Goal: Information Seeking & Learning: Check status

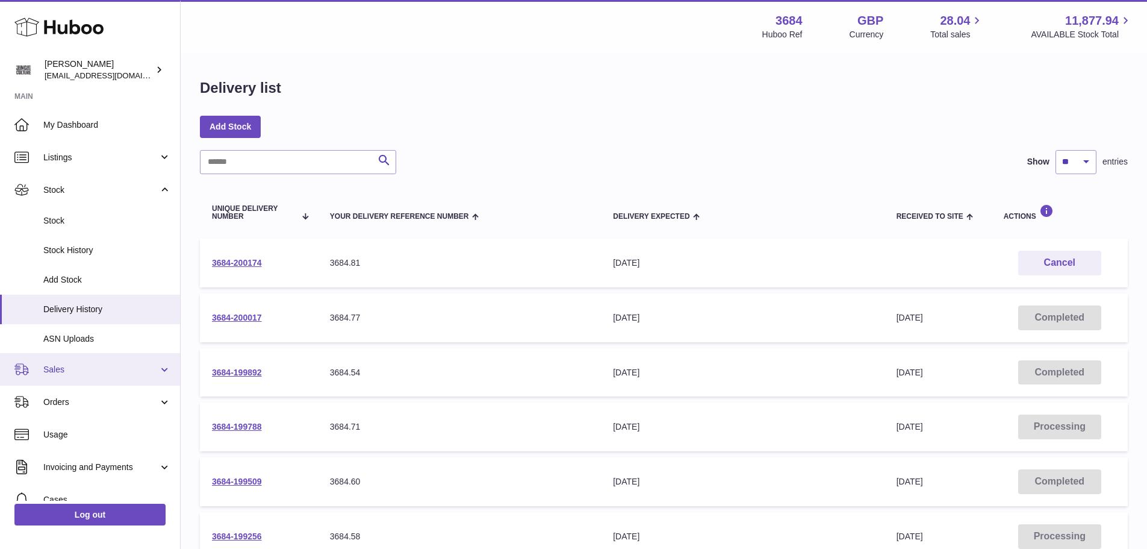
click at [84, 361] on link "Sales" at bounding box center [90, 369] width 180 height 33
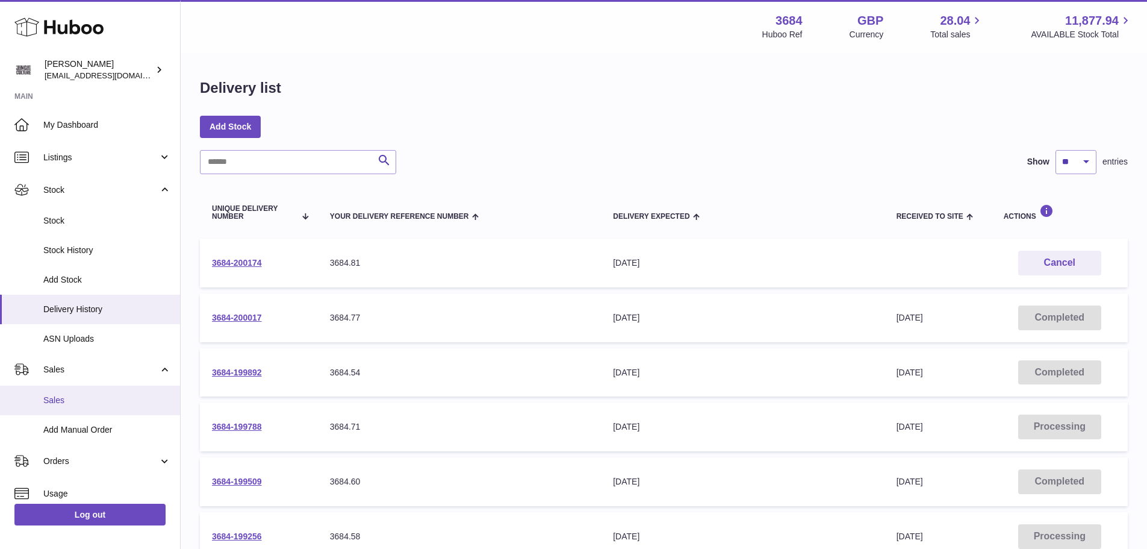
click at [73, 396] on span "Sales" at bounding box center [107, 399] width 128 height 11
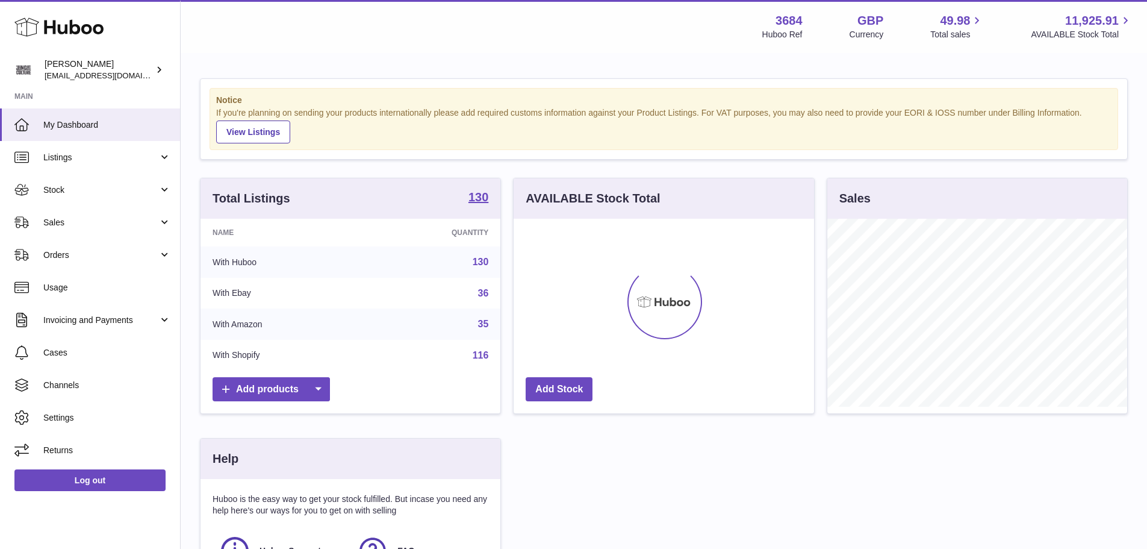
scroll to position [188, 300]
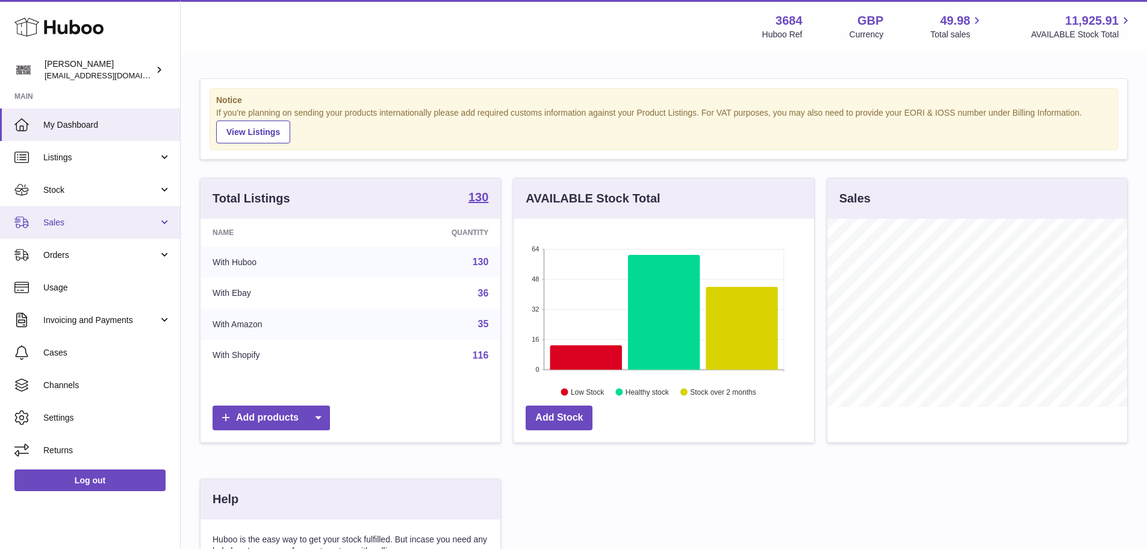
click at [85, 228] on span "Sales" at bounding box center [100, 222] width 115 height 11
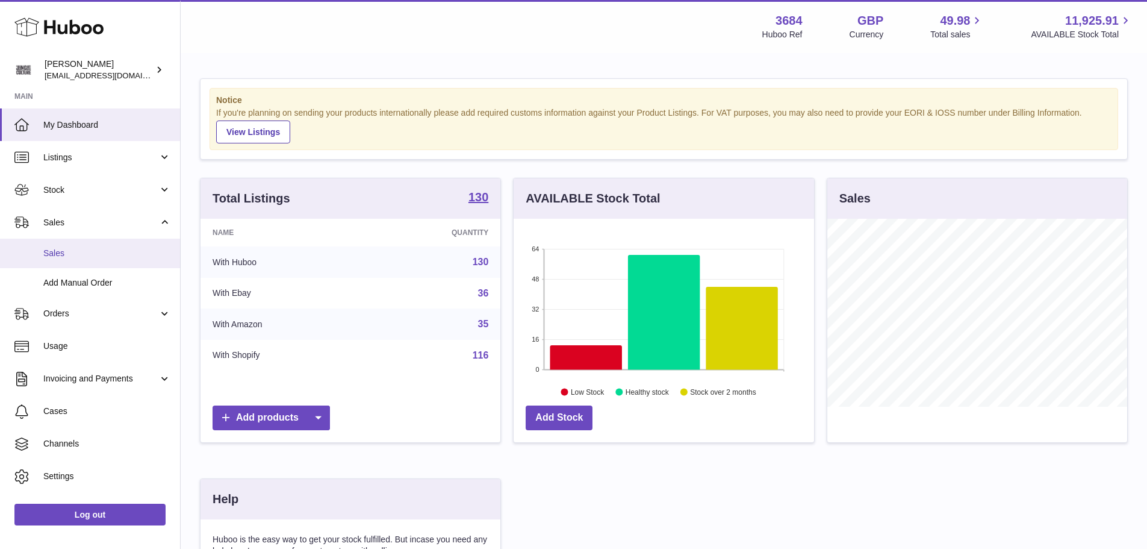
click at [77, 252] on span "Sales" at bounding box center [107, 252] width 128 height 11
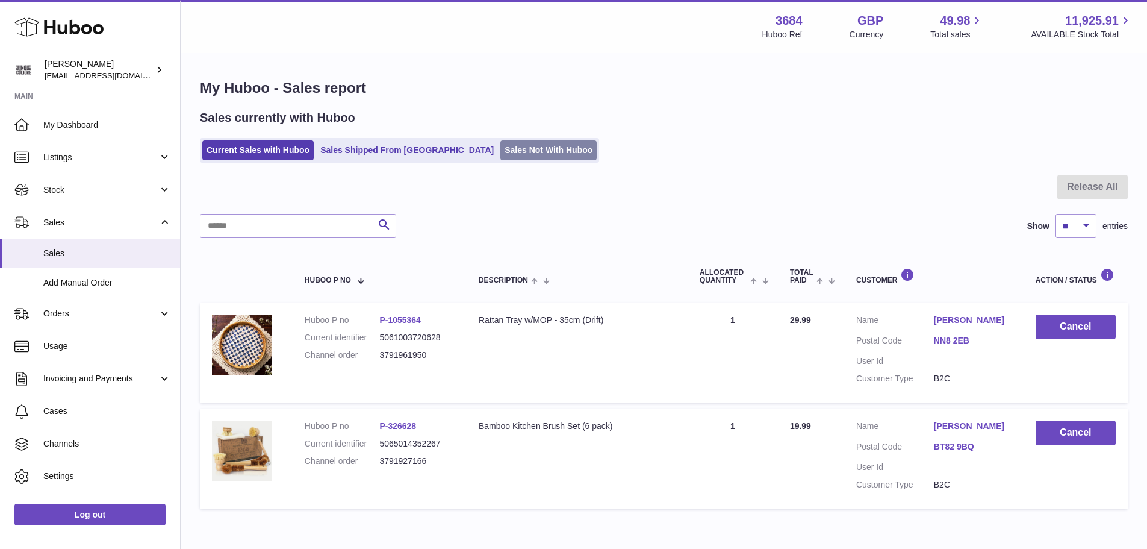
click at [500, 149] on link "Sales Not With Huboo" at bounding box center [548, 150] width 96 height 20
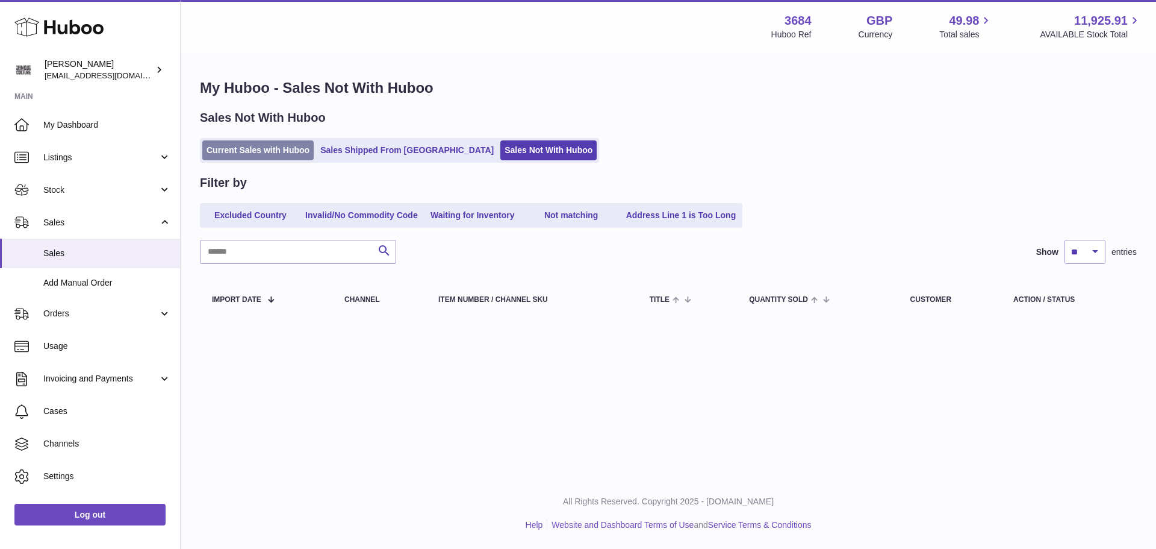
click at [300, 152] on link "Current Sales with Huboo" at bounding box center [257, 150] width 111 height 20
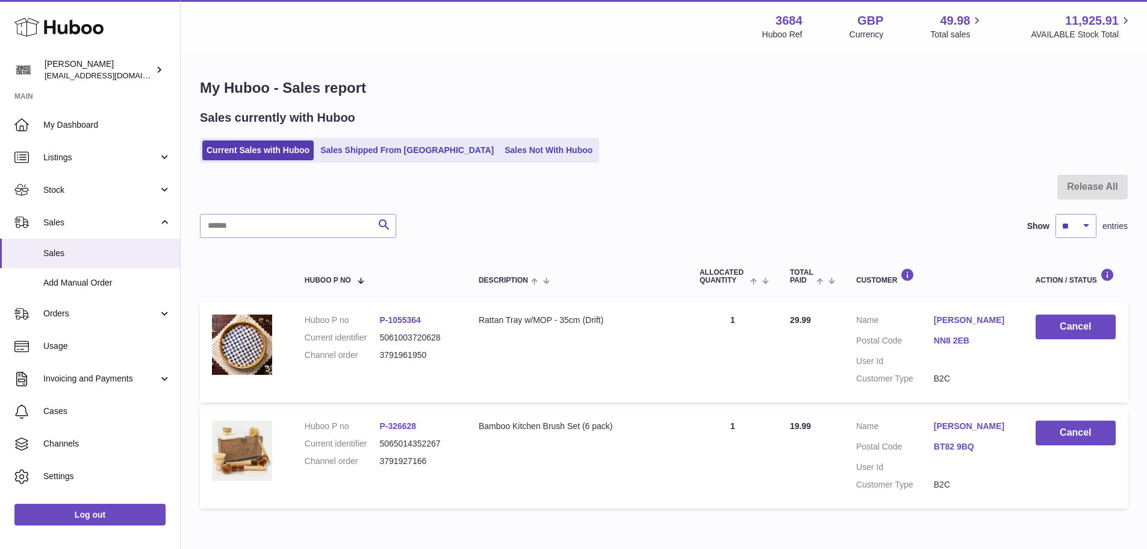
click at [948, 340] on link "NN8 2EB" at bounding box center [973, 340] width 78 height 11
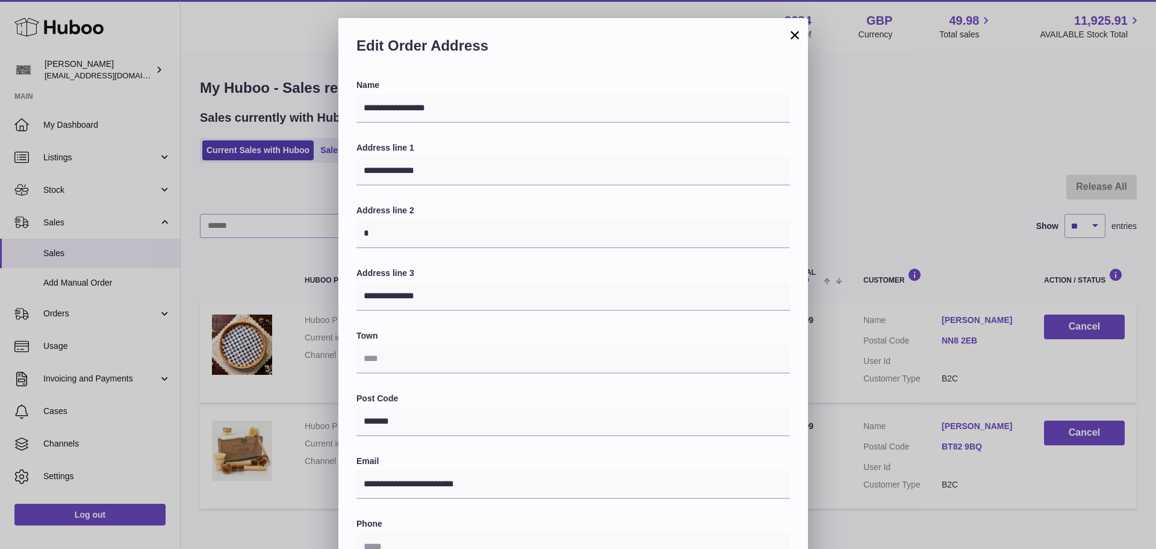
click at [794, 35] on button "×" at bounding box center [795, 35] width 14 height 14
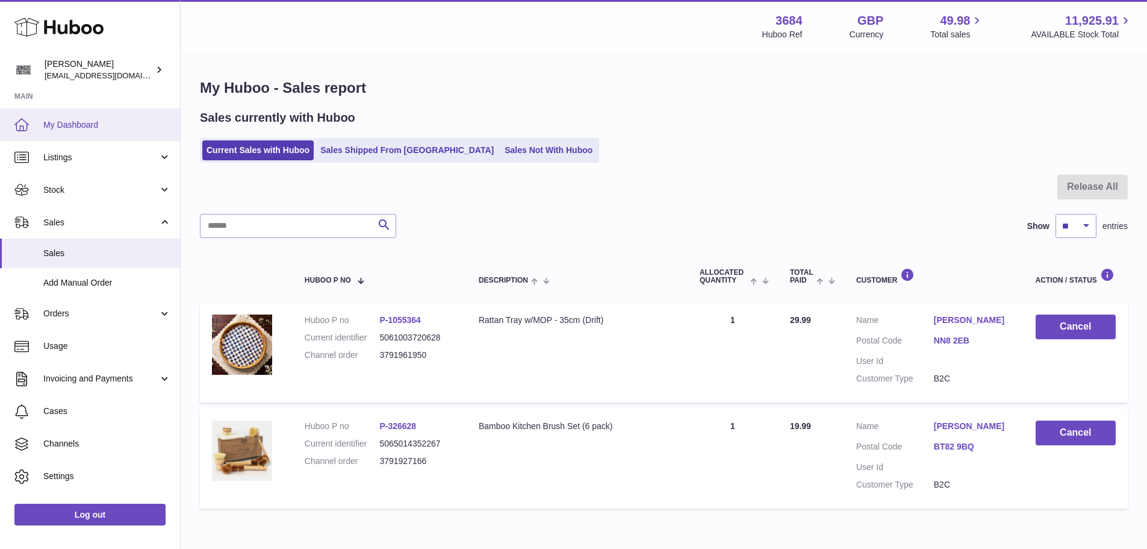
click at [78, 127] on span "My Dashboard" at bounding box center [107, 124] width 128 height 11
